Goal: Task Accomplishment & Management: Complete application form

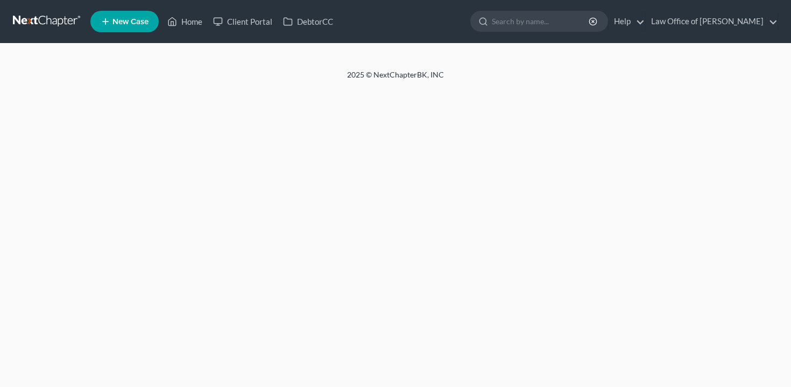
select select "6"
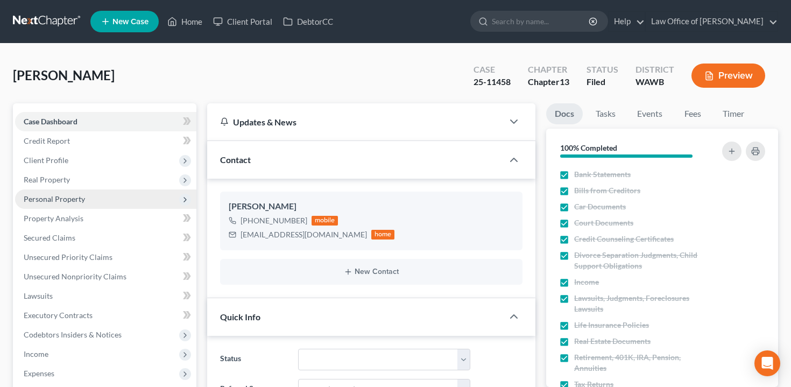
click at [96, 199] on span "Personal Property" at bounding box center [105, 198] width 181 height 19
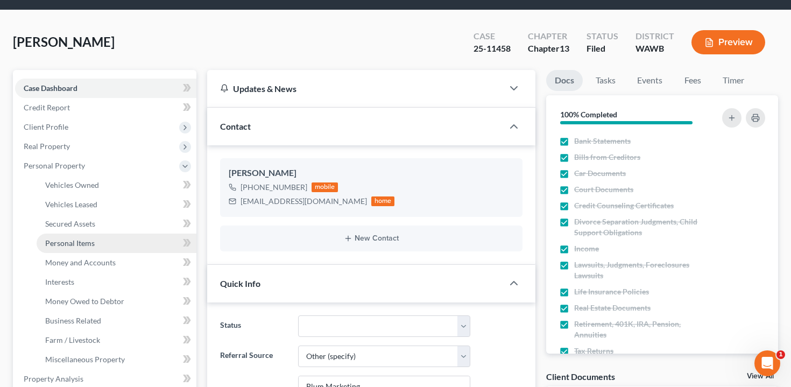
click at [92, 241] on span "Personal Items" at bounding box center [70, 242] width 50 height 9
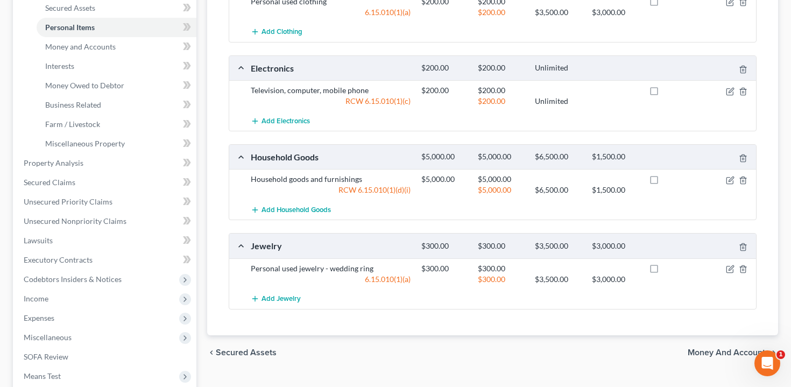
scroll to position [167, 0]
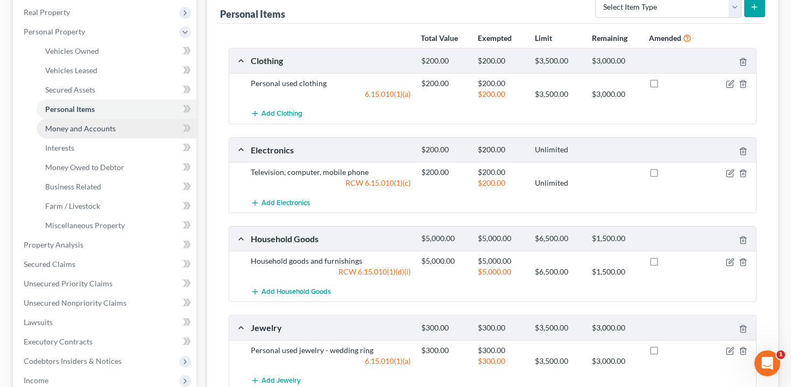
click at [114, 130] on link "Money and Accounts" at bounding box center [117, 128] width 160 height 19
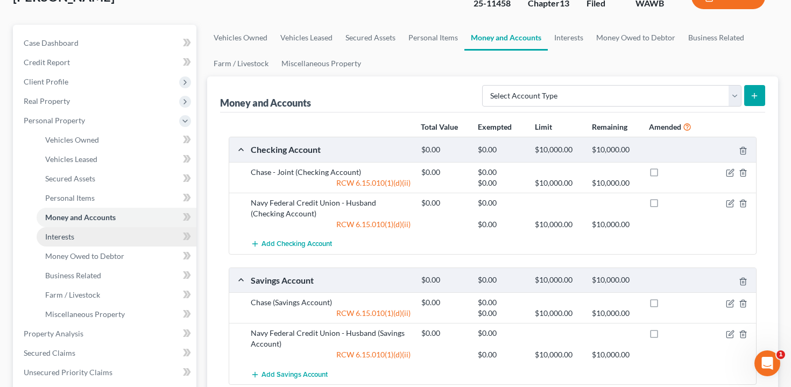
click at [104, 241] on link "Interests" at bounding box center [117, 236] width 160 height 19
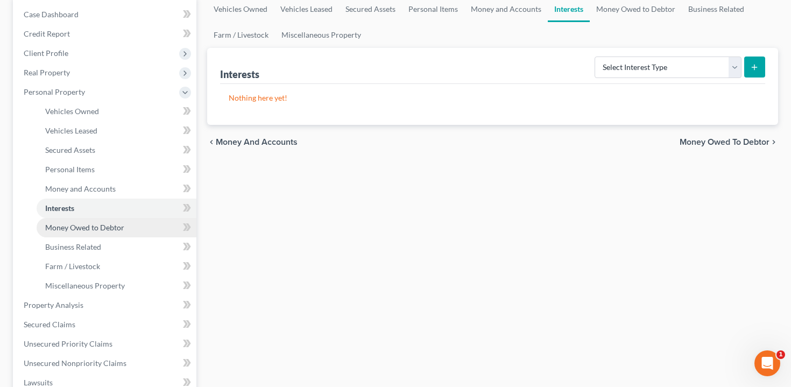
click at [115, 227] on span "Money Owed to Debtor" at bounding box center [84, 227] width 79 height 9
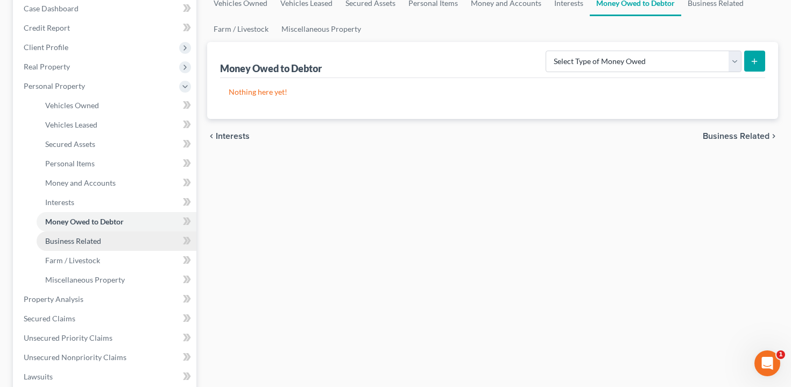
click at [119, 245] on link "Business Related" at bounding box center [117, 240] width 160 height 19
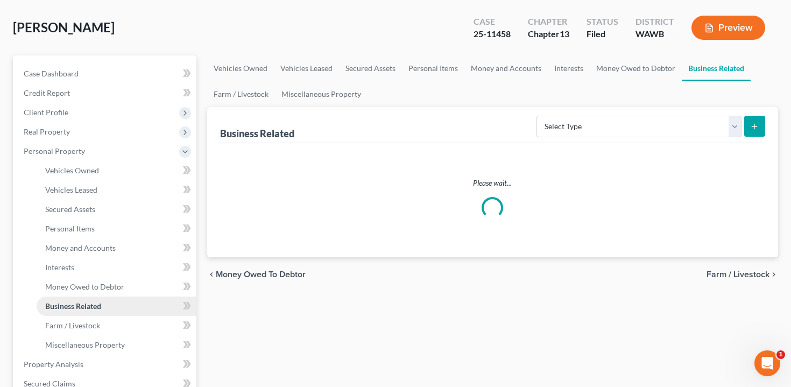
scroll to position [110, 0]
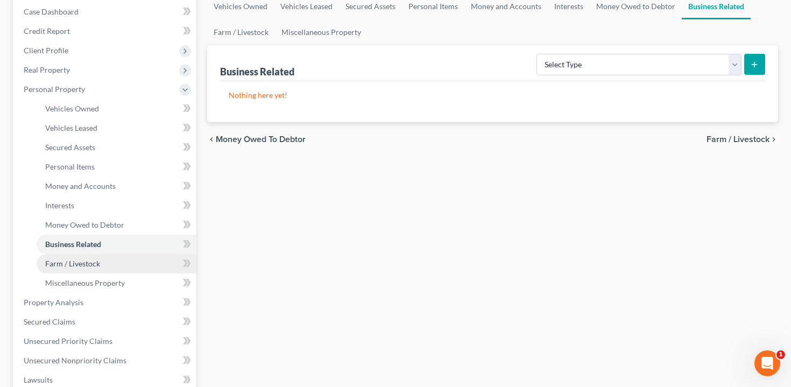
click at [119, 255] on link "Farm / Livestock" at bounding box center [117, 263] width 160 height 19
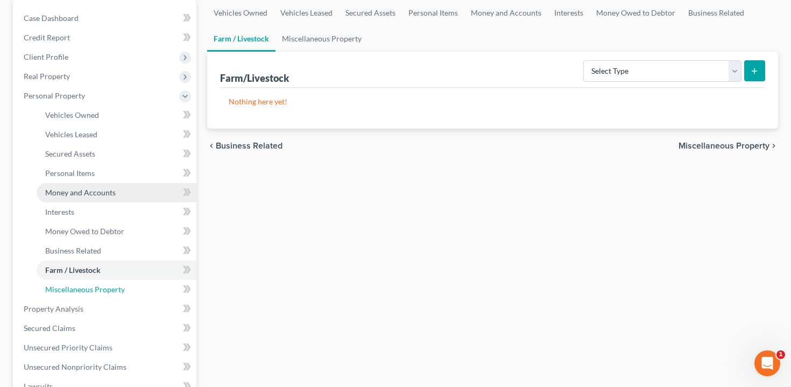
click at [117, 287] on span "Miscellaneous Property" at bounding box center [85, 289] width 80 height 9
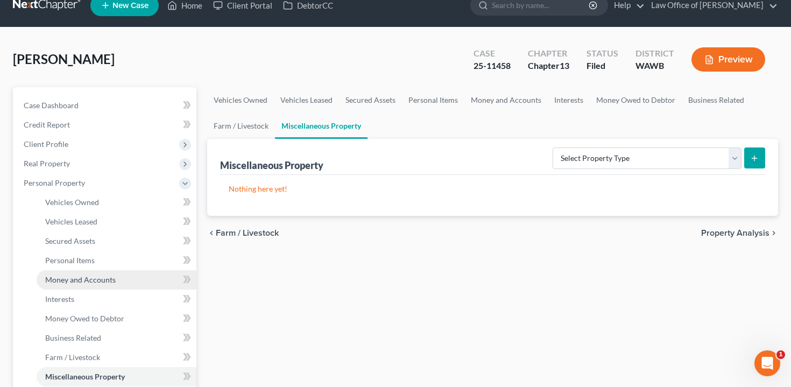
scroll to position [18, 0]
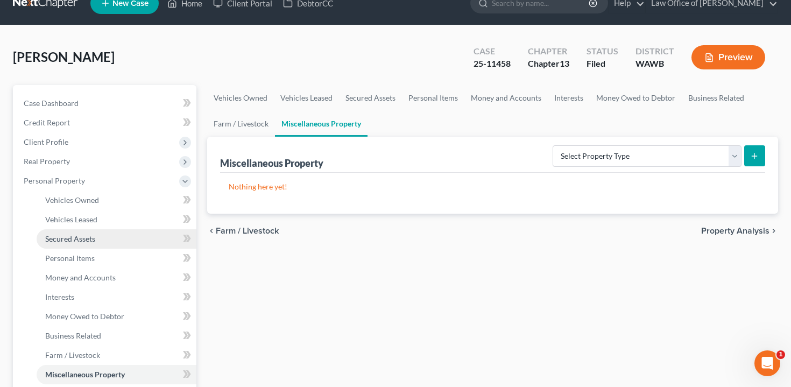
click at [109, 241] on link "Secured Assets" at bounding box center [117, 238] width 160 height 19
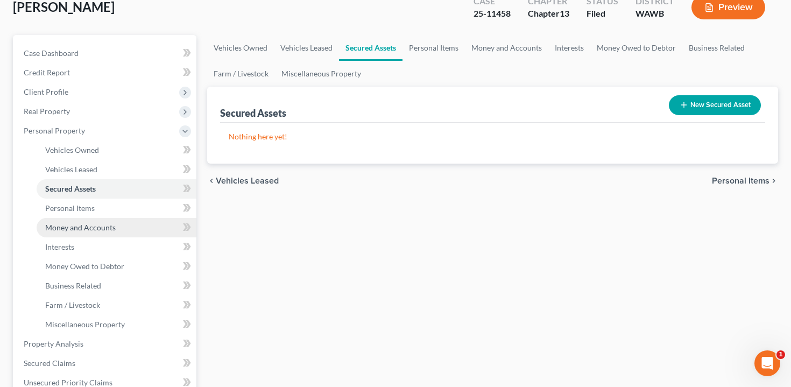
click at [116, 220] on link "Money and Accounts" at bounding box center [117, 227] width 160 height 19
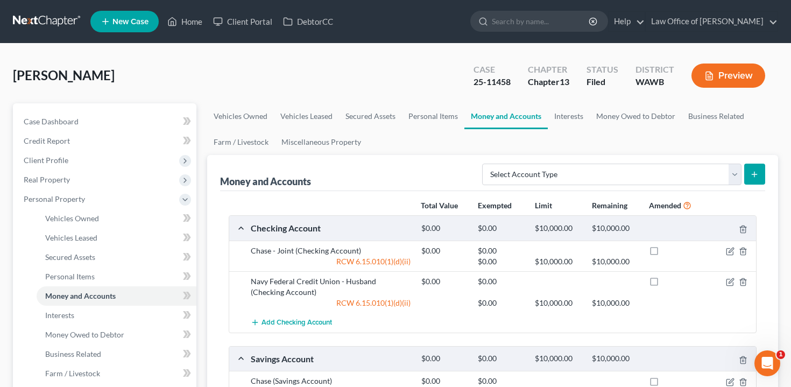
click at [731, 82] on button "Preview" at bounding box center [729, 76] width 74 height 24
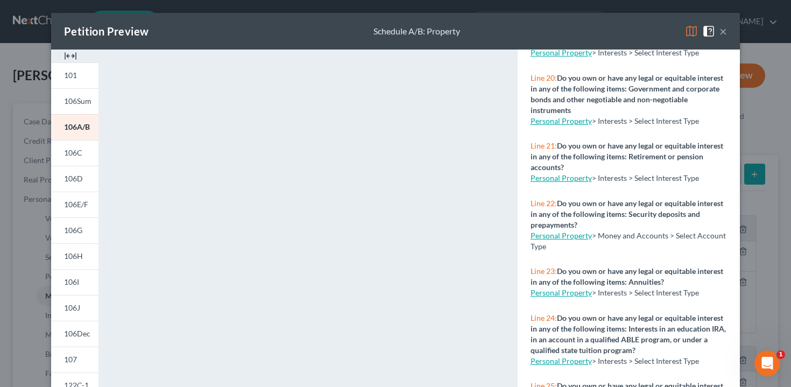
scroll to position [1278, 0]
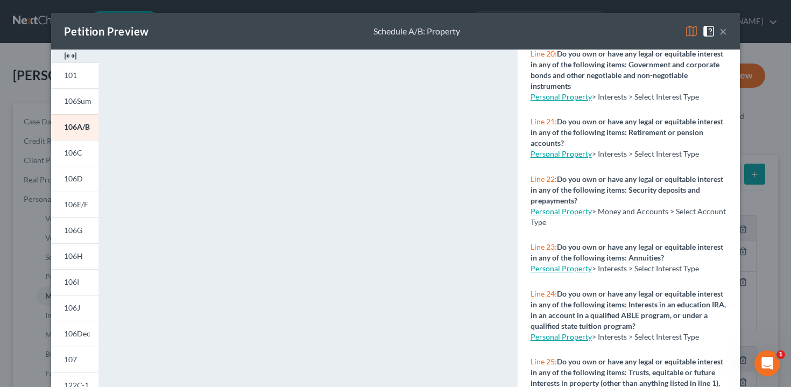
click at [30, 301] on div "Petition Preview Schedule A/B: Property × 101 106Sum 106A/B 106C 106D 106E/F 10…" at bounding box center [395, 193] width 791 height 387
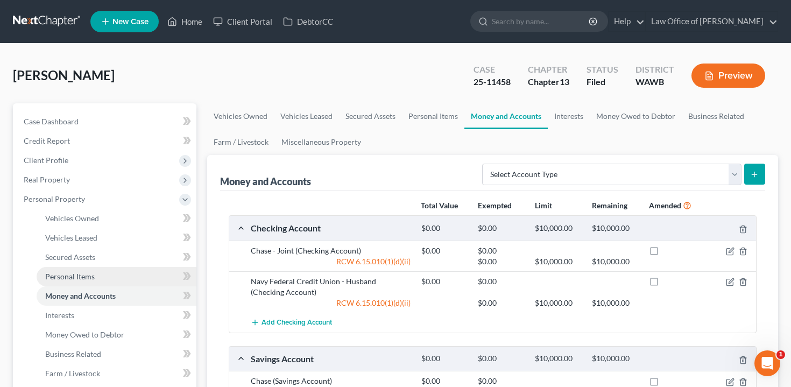
click at [119, 277] on link "Personal Items" at bounding box center [117, 276] width 160 height 19
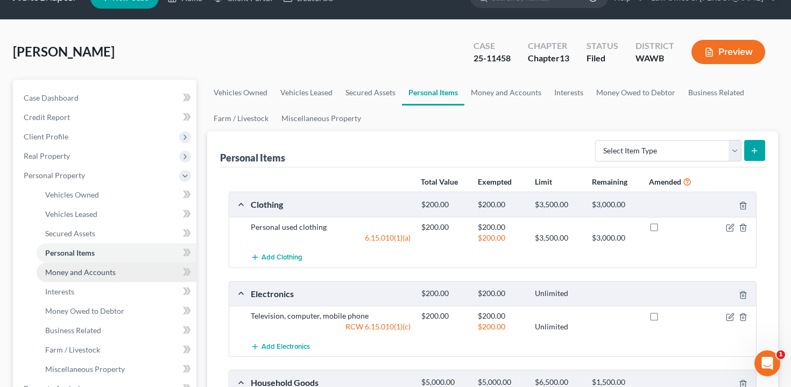
scroll to position [30, 0]
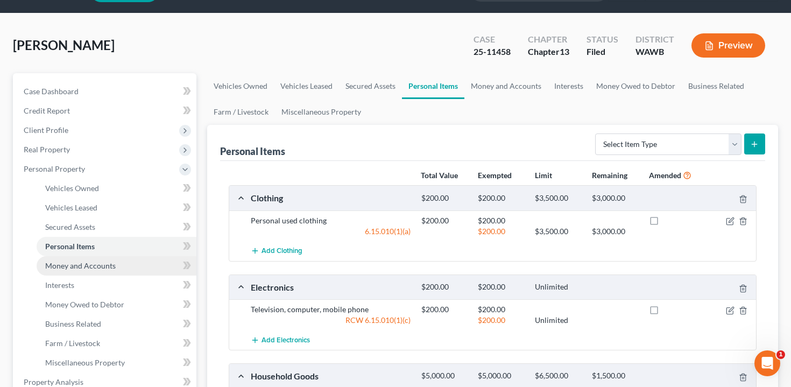
click at [117, 265] on link "Money and Accounts" at bounding box center [117, 265] width 160 height 19
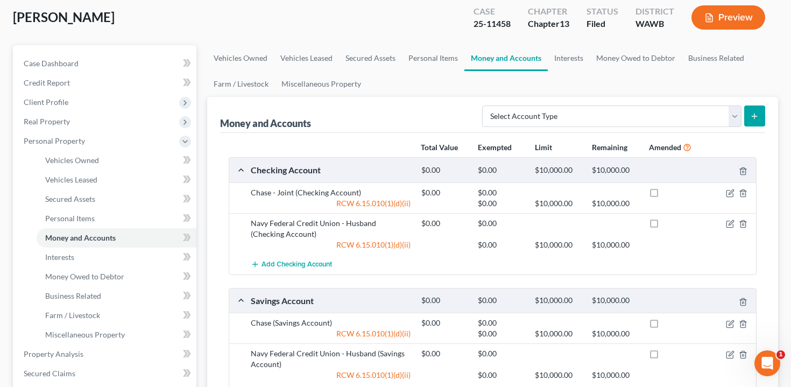
scroll to position [134, 0]
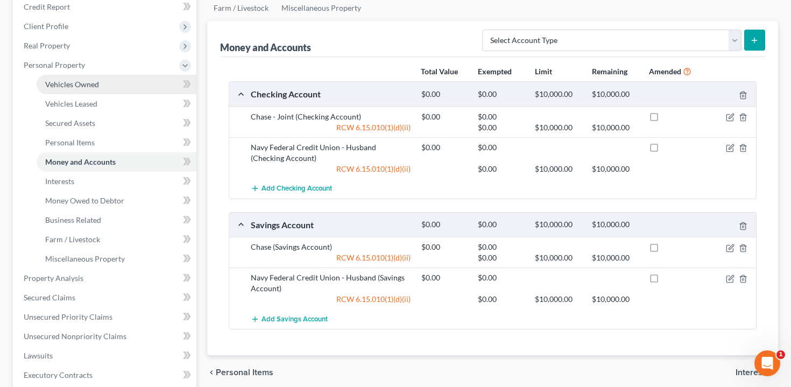
click at [99, 81] on link "Vehicles Owned" at bounding box center [117, 84] width 160 height 19
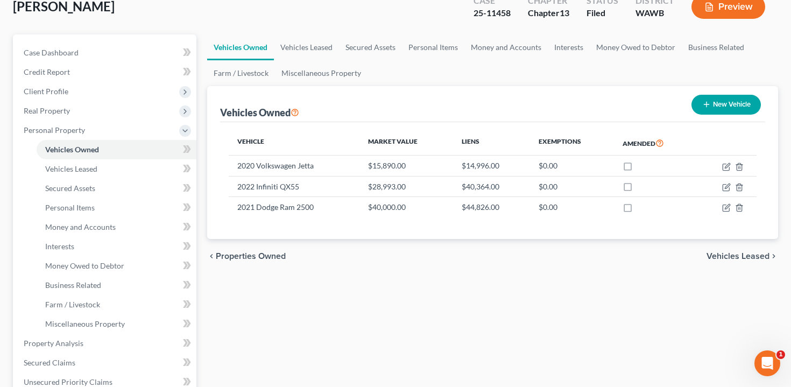
scroll to position [67, 0]
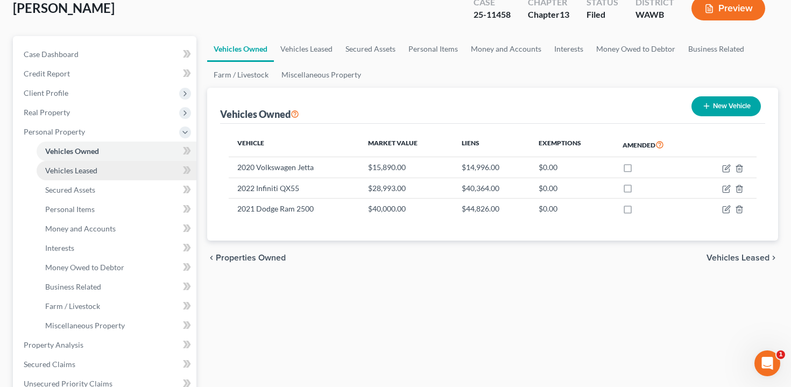
click at [99, 166] on link "Vehicles Leased" at bounding box center [117, 170] width 160 height 19
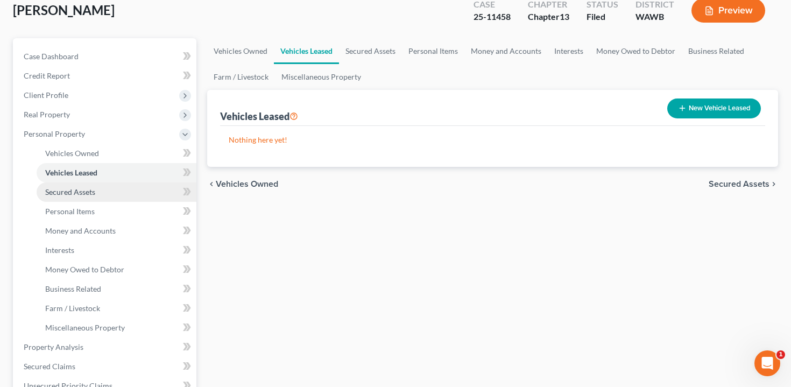
click at [108, 187] on link "Secured Assets" at bounding box center [117, 191] width 160 height 19
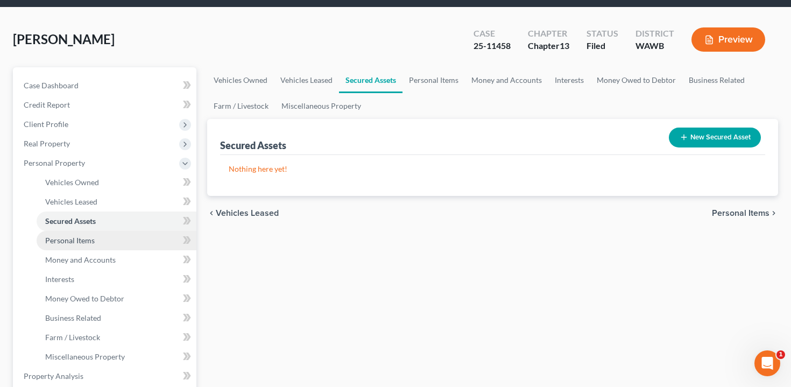
click at [103, 239] on link "Personal Items" at bounding box center [117, 240] width 160 height 19
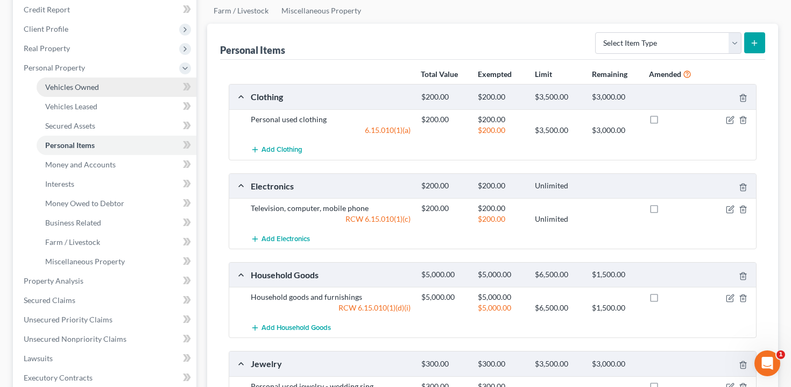
scroll to position [132, 0]
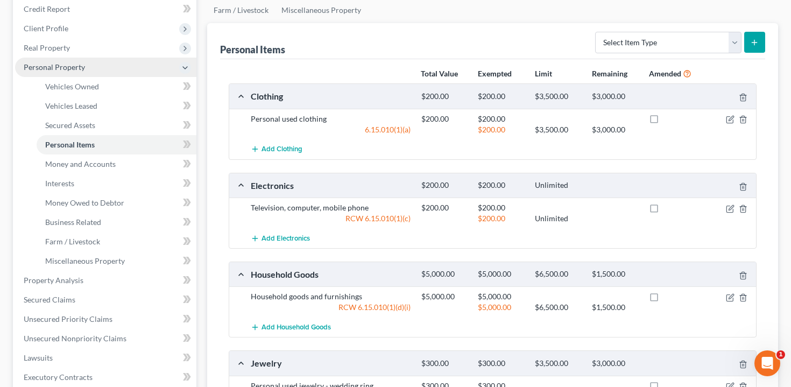
click at [89, 64] on span "Personal Property" at bounding box center [105, 67] width 181 height 19
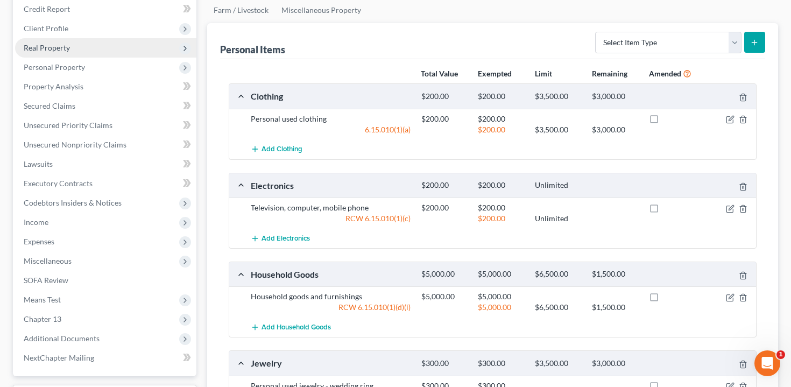
click at [89, 52] on span "Real Property" at bounding box center [105, 47] width 181 height 19
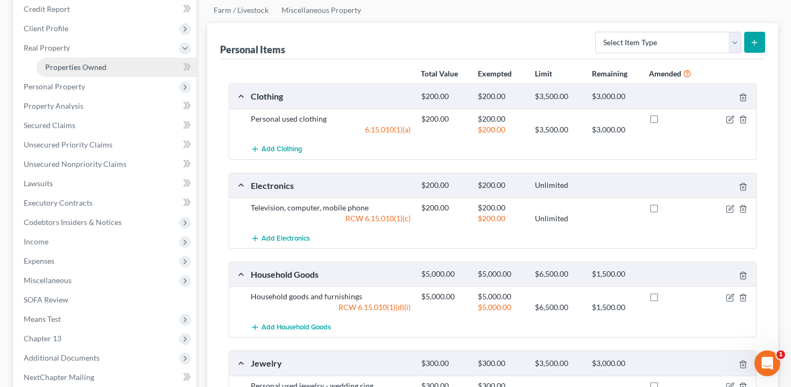
click at [90, 69] on span "Properties Owned" at bounding box center [75, 66] width 61 height 9
